Goal: Transaction & Acquisition: Register for event/course

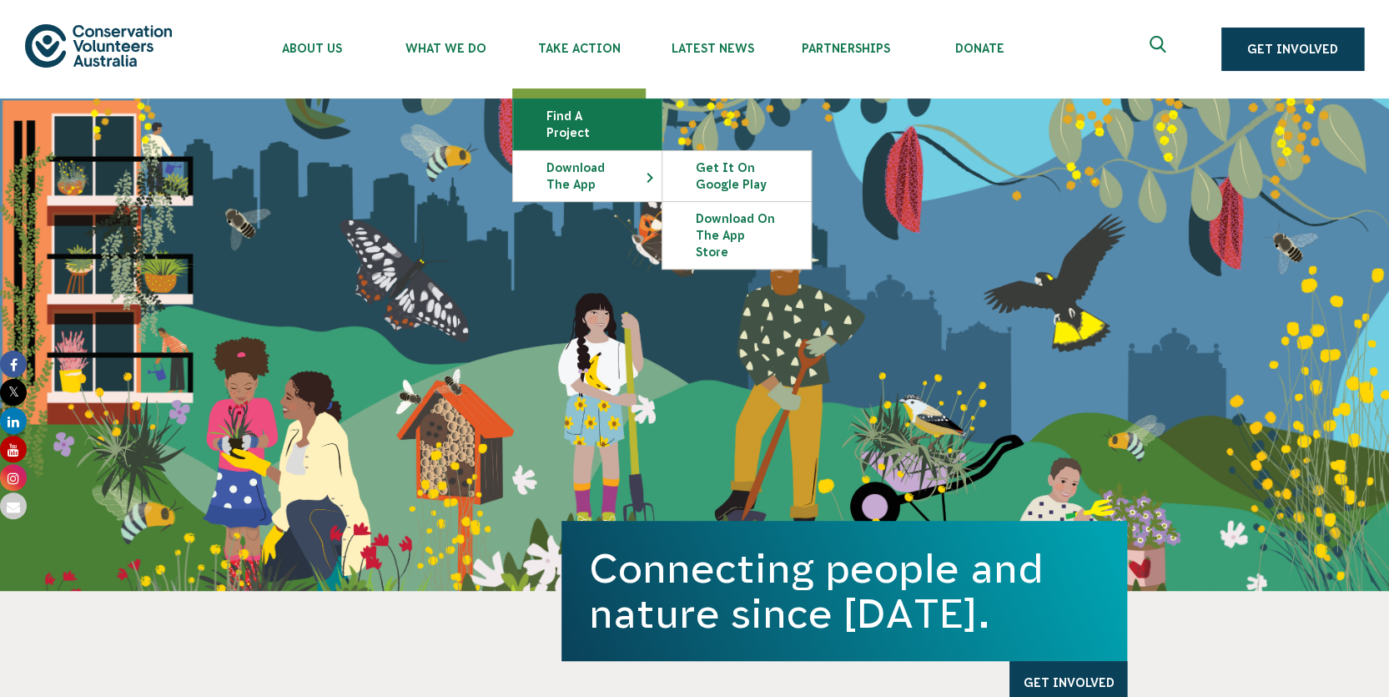
click at [589, 121] on link "Find a project" at bounding box center [587, 124] width 149 height 50
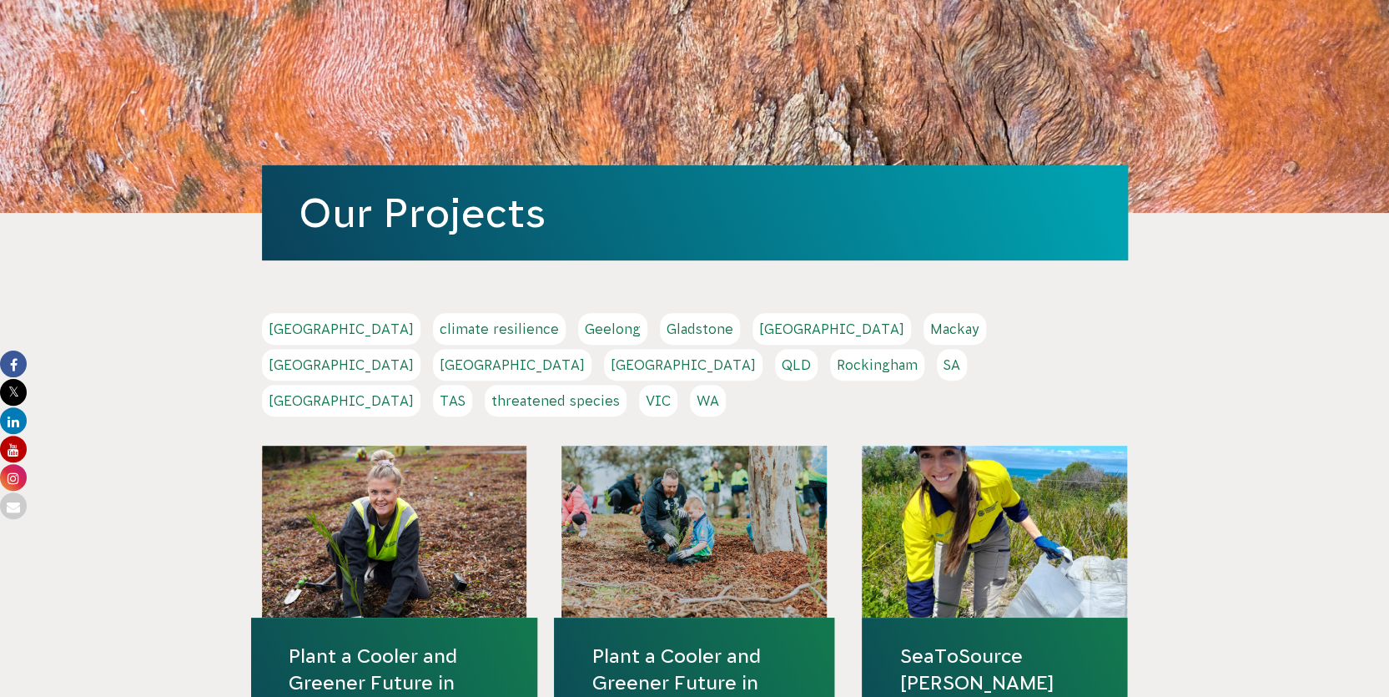
scroll to position [202, 0]
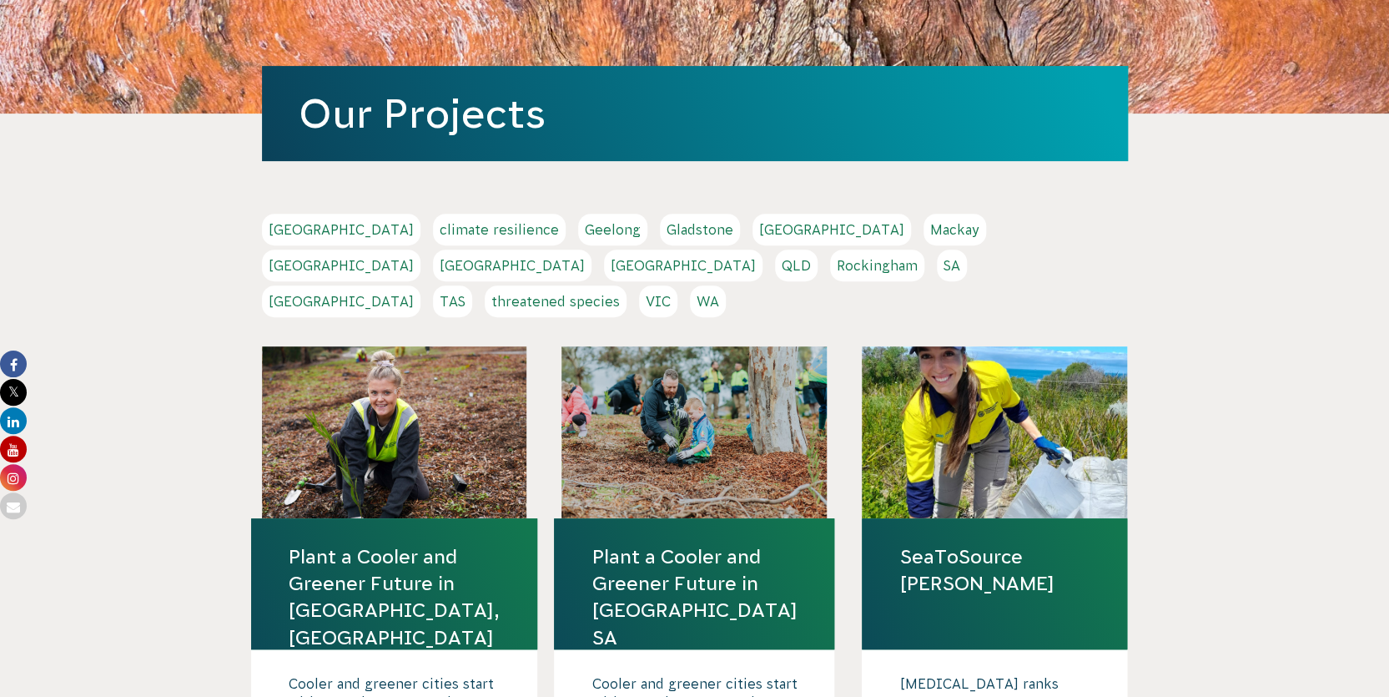
click at [375, 543] on link "Plant a Cooler and Greener Future in [GEOGRAPHIC_DATA], [GEOGRAPHIC_DATA]" at bounding box center [394, 597] width 211 height 108
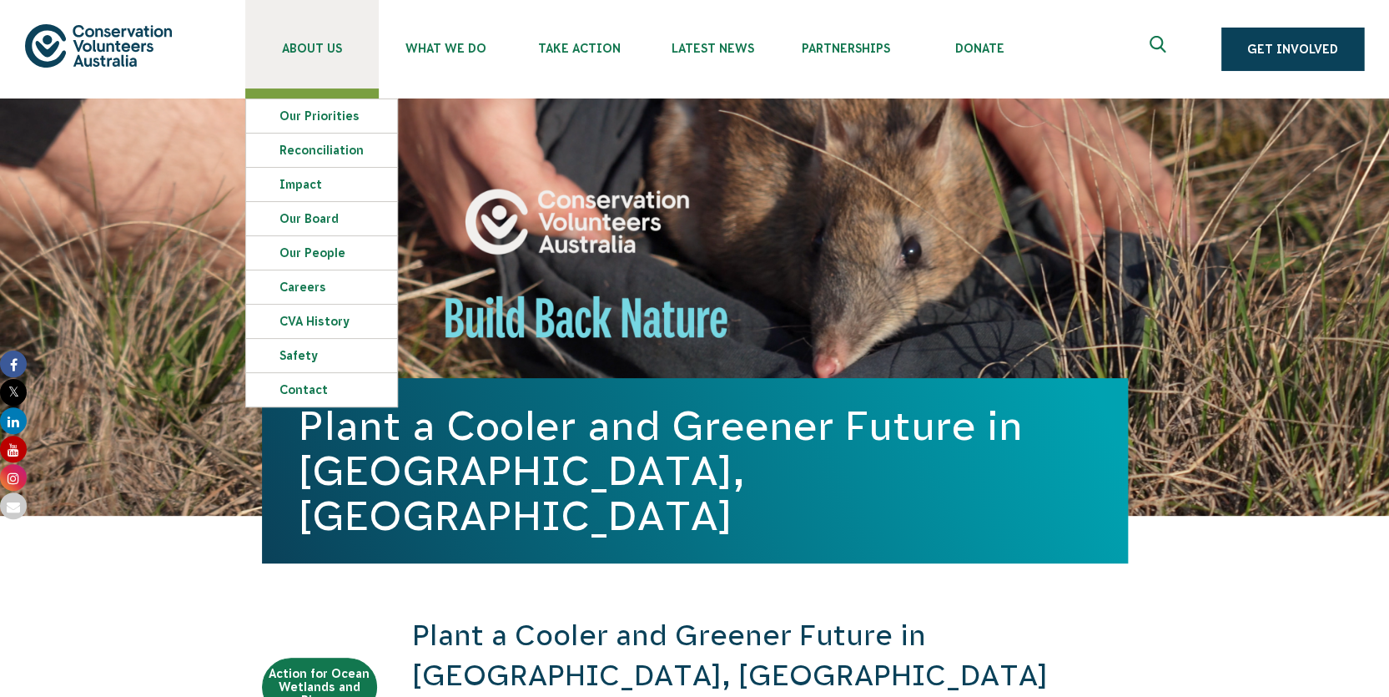
click at [298, 47] on span "About Us" at bounding box center [312, 48] width 134 height 13
